Goal: Communication & Community: Ask a question

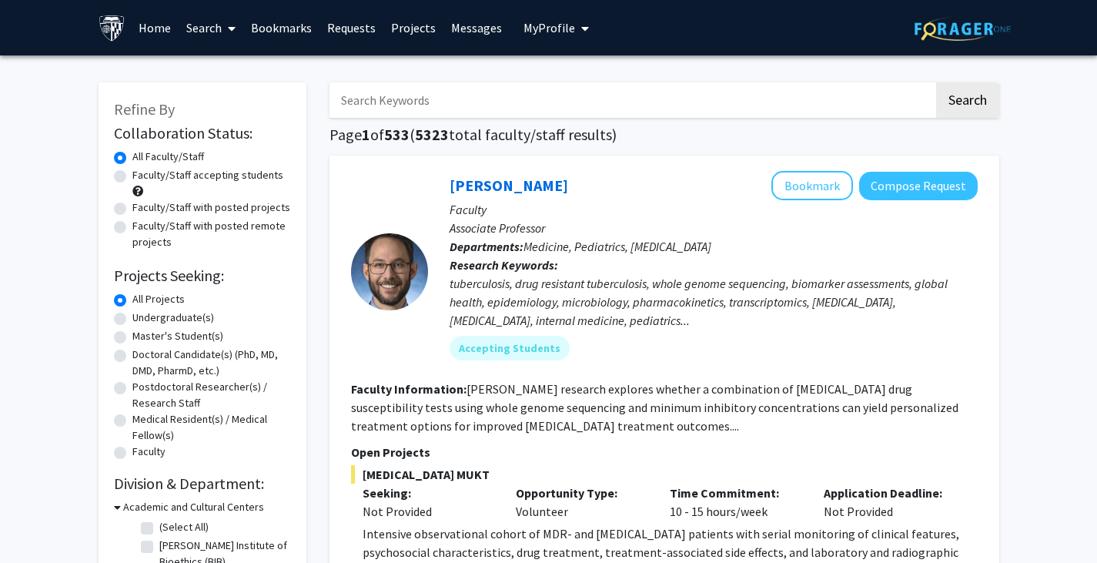
click at [422, 27] on link "Projects" at bounding box center [413, 28] width 60 height 54
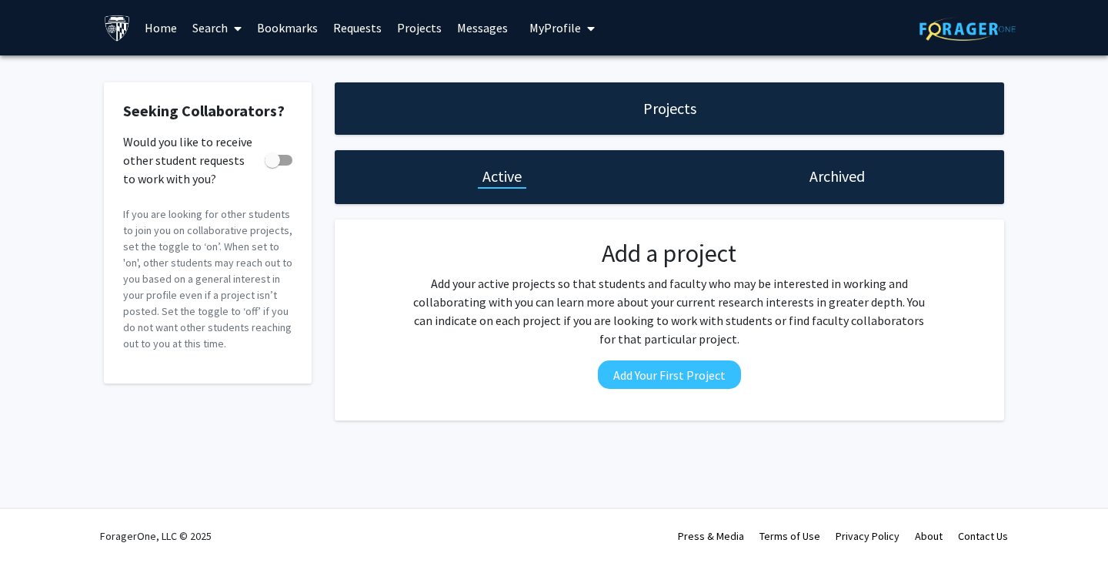
click at [280, 33] on link "Bookmarks" at bounding box center [287, 28] width 76 height 54
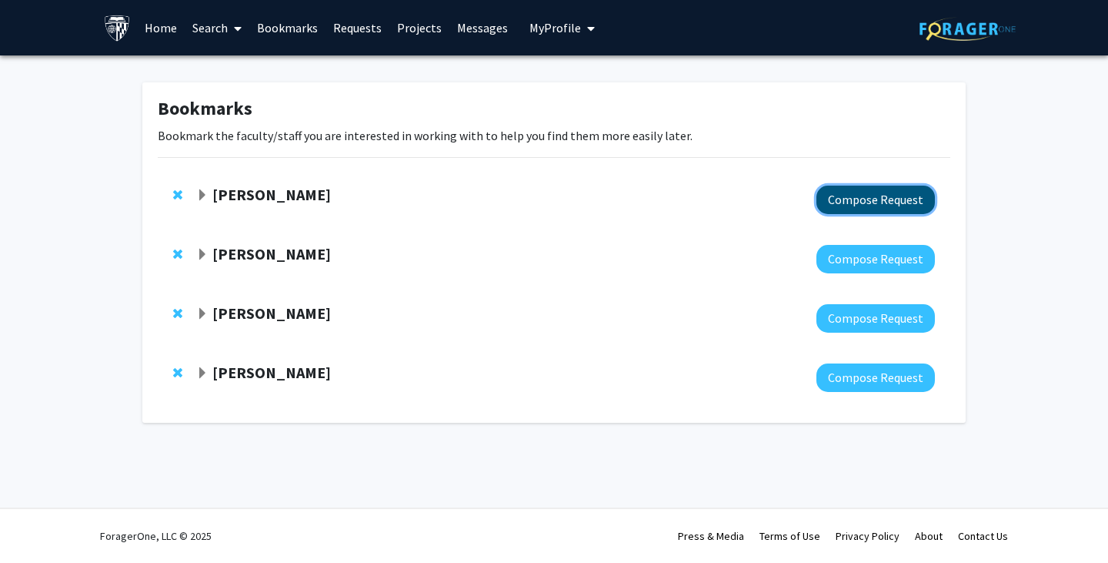
click at [879, 202] on button "Compose Request" at bounding box center [876, 199] width 119 height 28
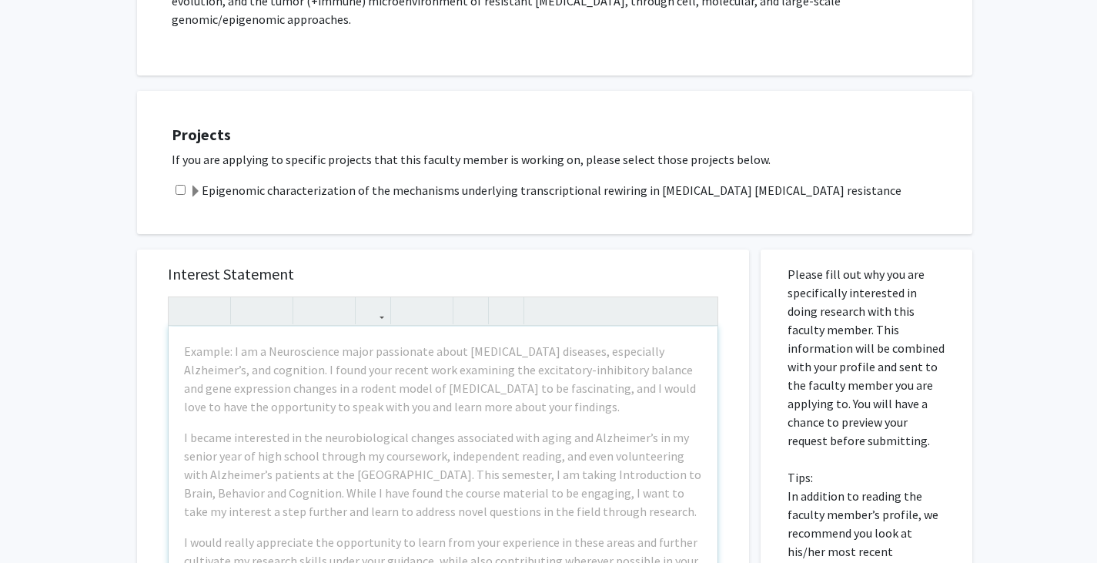
scroll to position [380, 0]
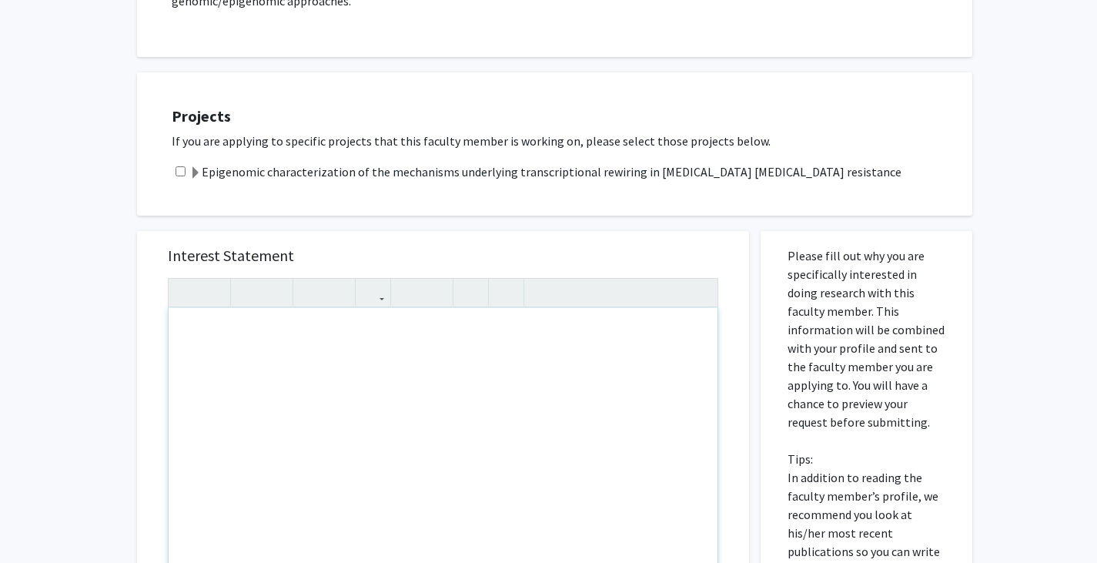
click at [276, 351] on div "Note to users with screen readers: Please press Alt+0 or Option+0 to deactivate…" at bounding box center [443, 484] width 549 height 352
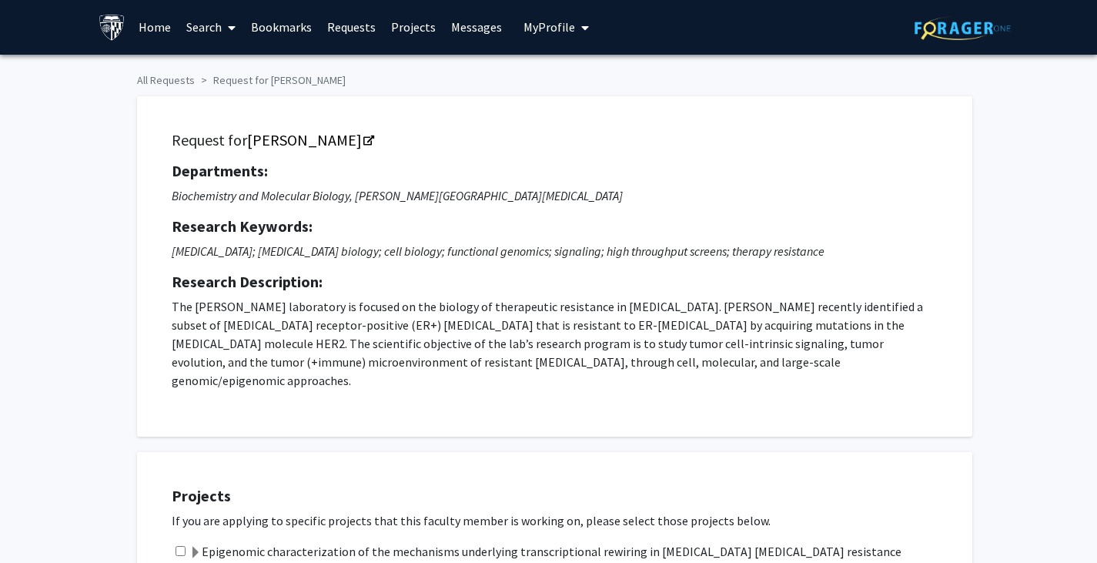
scroll to position [0, 0]
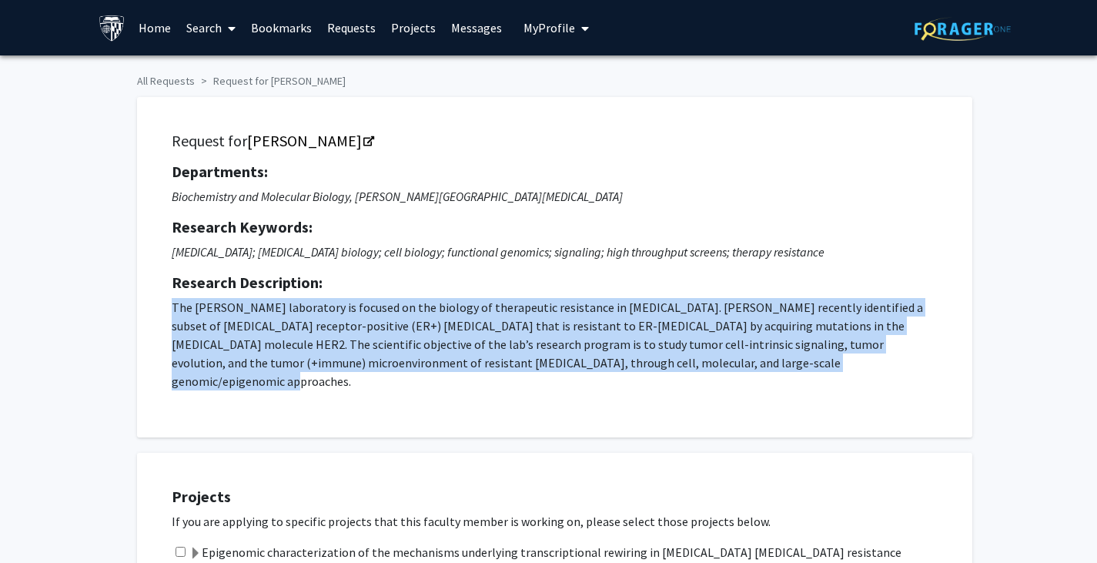
drag, startPoint x: 784, startPoint y: 356, endPoint x: 150, endPoint y: 304, distance: 636.3
click at [150, 304] on div "Request for [PERSON_NAME] Departments: Biochemistry and Molecular Biology, [PER…" at bounding box center [554, 267] width 835 height 340
copy p "The [PERSON_NAME] laboratory is focused on the biology of therapeutic resistanc…"
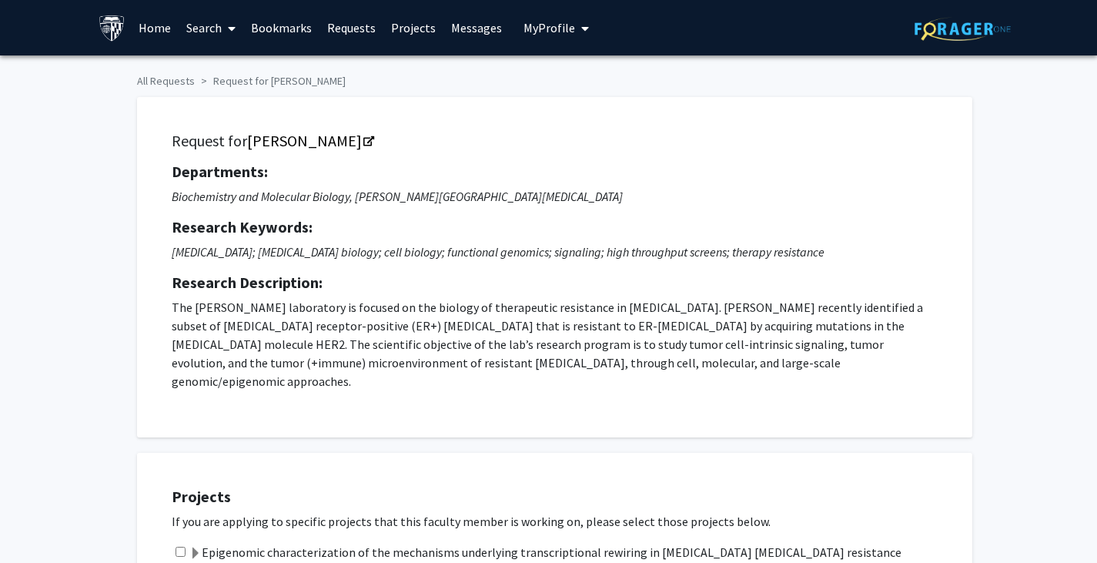
click at [656, 239] on div "Departments: Biochemistry and Molecular Biology, [PERSON_NAME] Comprehensive [M…" at bounding box center [555, 276] width 766 height 228
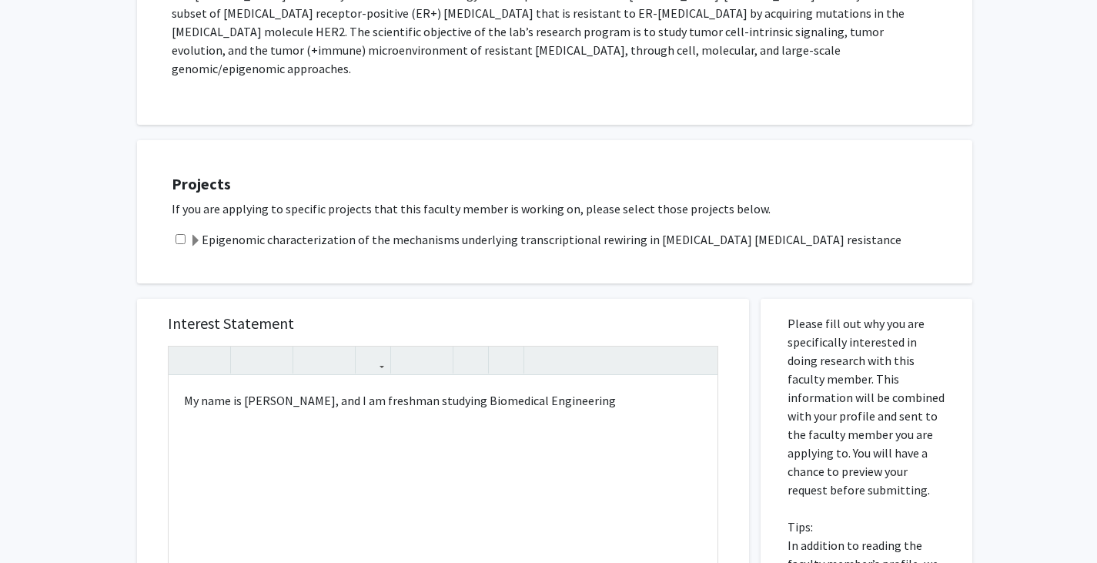
scroll to position [313, 0]
click at [592, 386] on div "My name is [PERSON_NAME], and I am freshman studying Biomedical Engineering" at bounding box center [443, 551] width 549 height 352
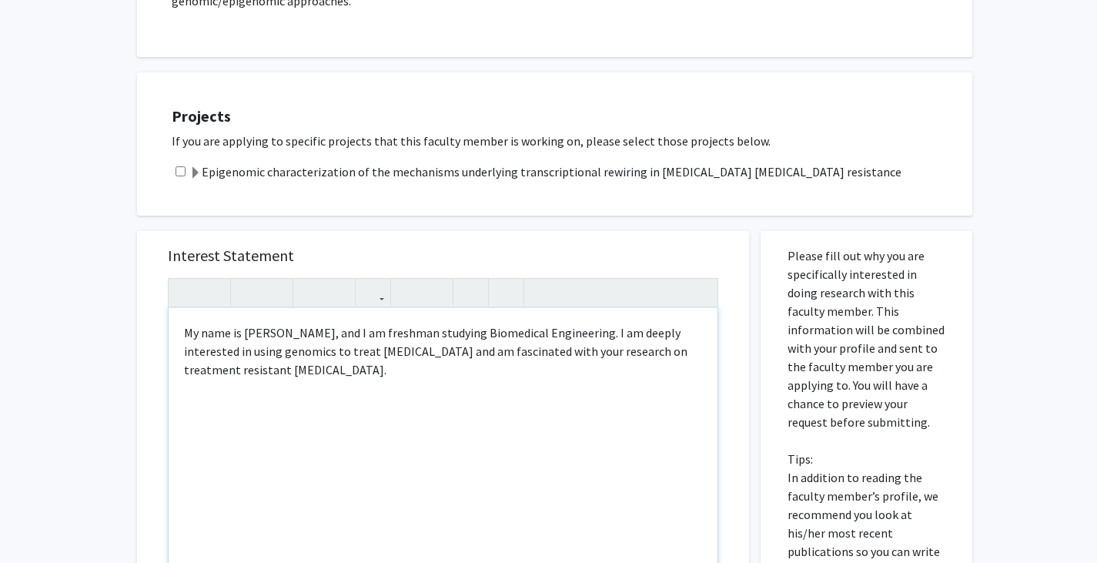
scroll to position [381, 0]
drag, startPoint x: 587, startPoint y: 192, endPoint x: 593, endPoint y: 379, distance: 187.1
click at [593, 379] on div "All Requests Request for [PERSON_NAME] Request for [PERSON_NAME] Departments: B…" at bounding box center [548, 298] width 847 height 1224
click at [219, 353] on div "My name is [PERSON_NAME], and I am freshman studying Biomedical Engineering. I …" at bounding box center [443, 483] width 549 height 352
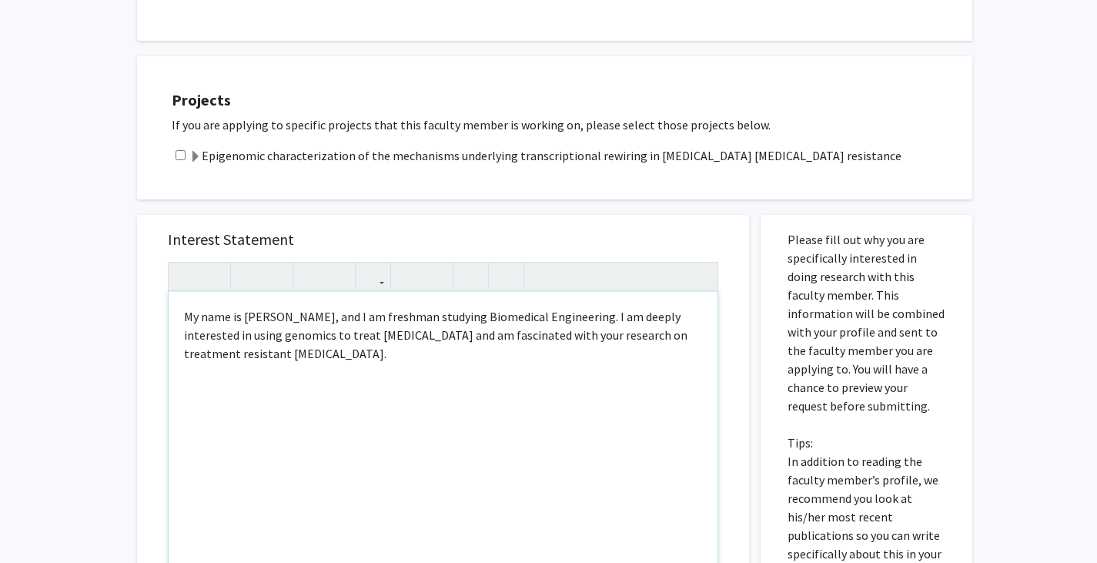
scroll to position [397, 0]
type textarea "My name is [PERSON_NAME], and I am freshman studying Biomedical Engineering. I …"
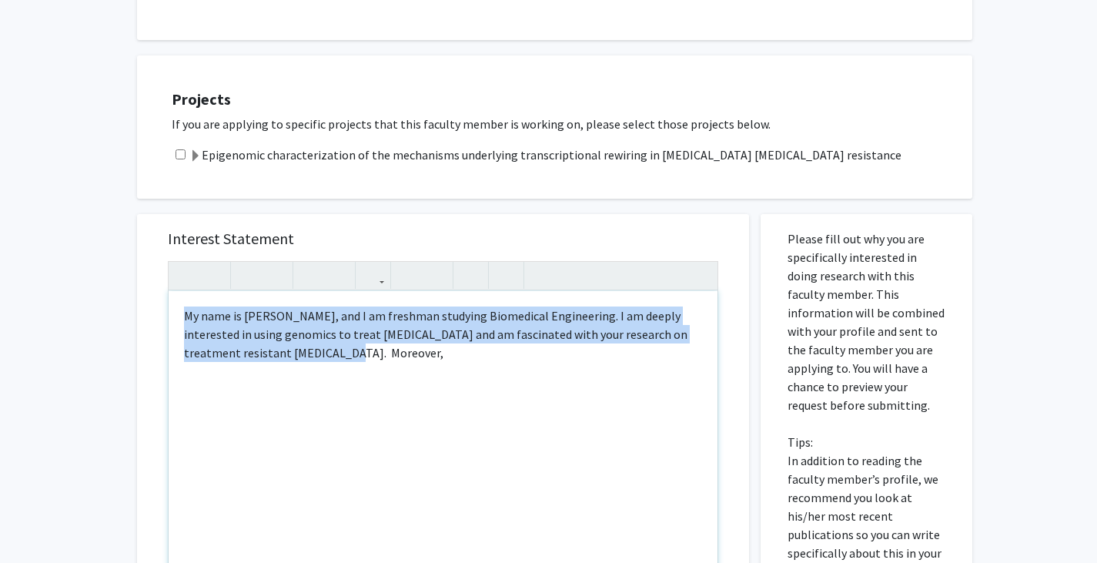
drag, startPoint x: 287, startPoint y: 339, endPoint x: 182, endPoint y: 300, distance: 111.5
click at [182, 300] on div "My name is [PERSON_NAME], and I am freshman studying Biomedical Engineering. I …" at bounding box center [443, 467] width 549 height 352
copy div "My name is [PERSON_NAME], and I am freshman studying Biomedical Engineering. I …"
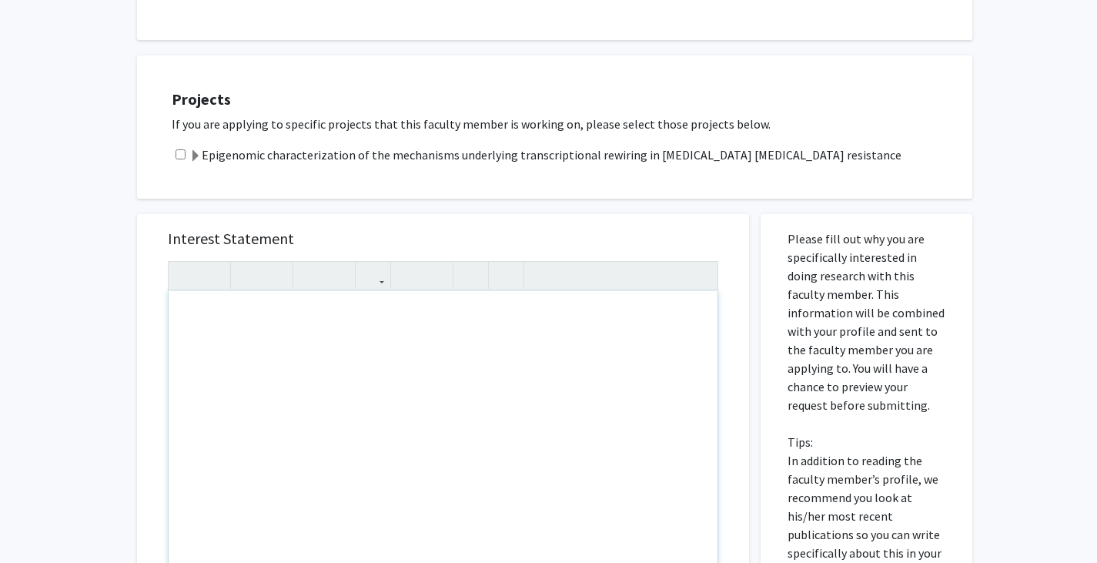
scroll to position [396, 0]
